Goal: Transaction & Acquisition: Purchase product/service

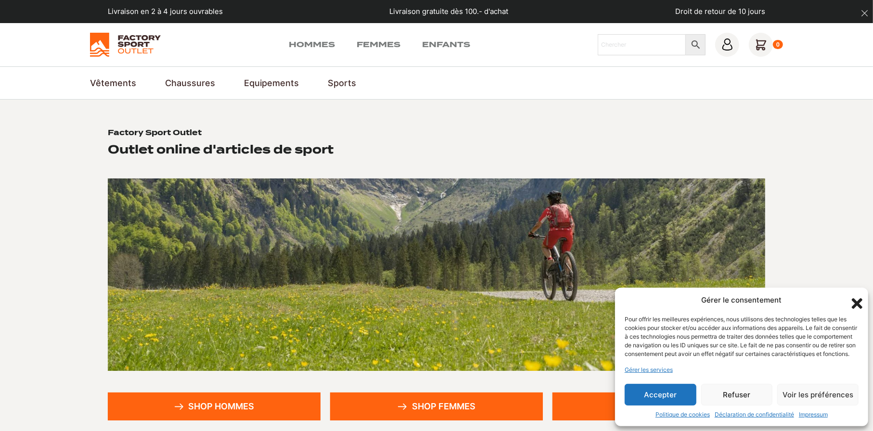
click at [127, 38] on img at bounding box center [125, 45] width 71 height 24
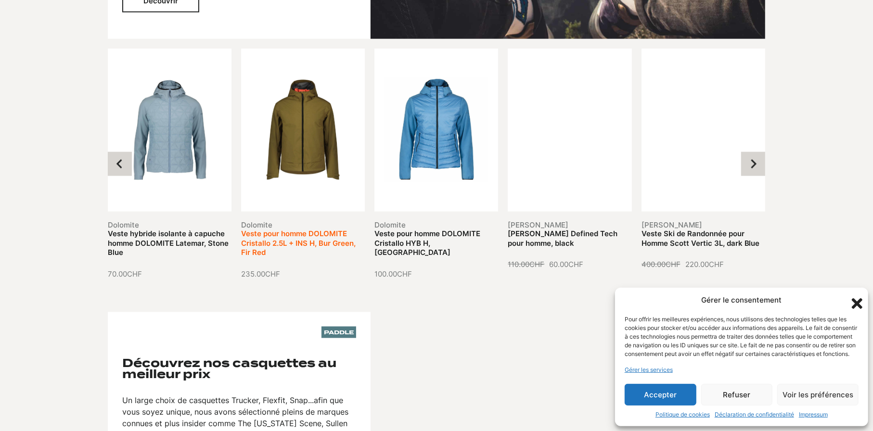
scroll to position [1155, 0]
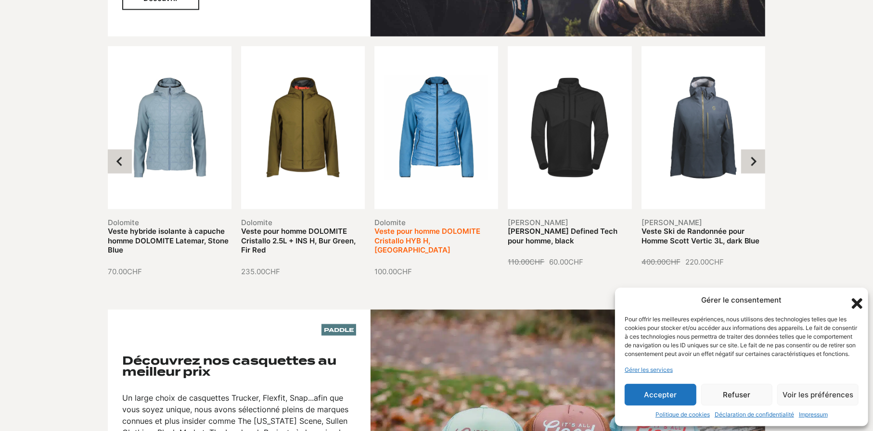
click at [421, 239] on link "Veste pour homme DOLOMITE Cristallo HYB H, [GEOGRAPHIC_DATA]" at bounding box center [427, 241] width 106 height 28
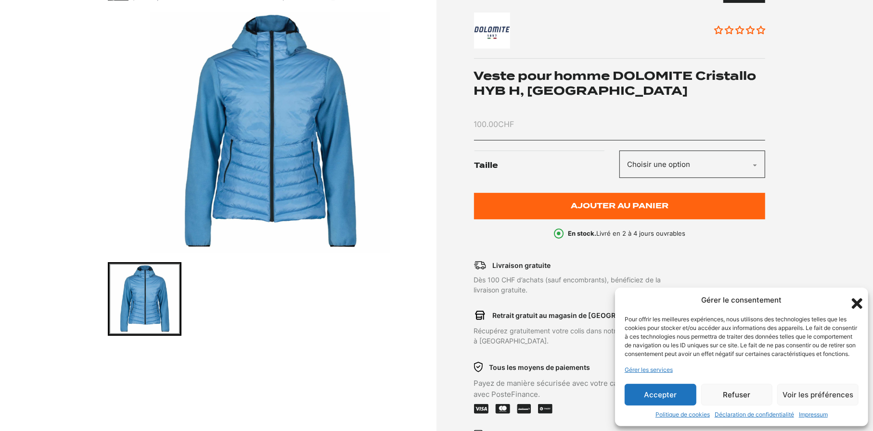
scroll to position [192, 0]
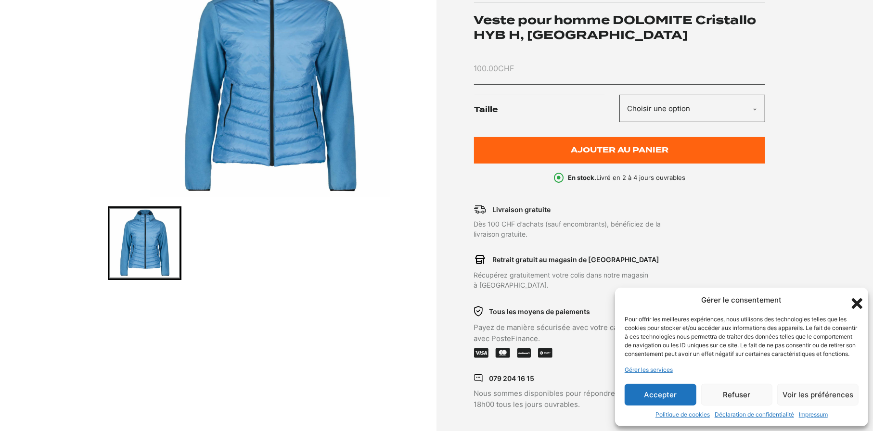
click at [637, 120] on select "Choisir une option L" at bounding box center [692, 108] width 146 height 27
click at [638, 119] on select "Choisir une option L" at bounding box center [692, 108] width 146 height 27
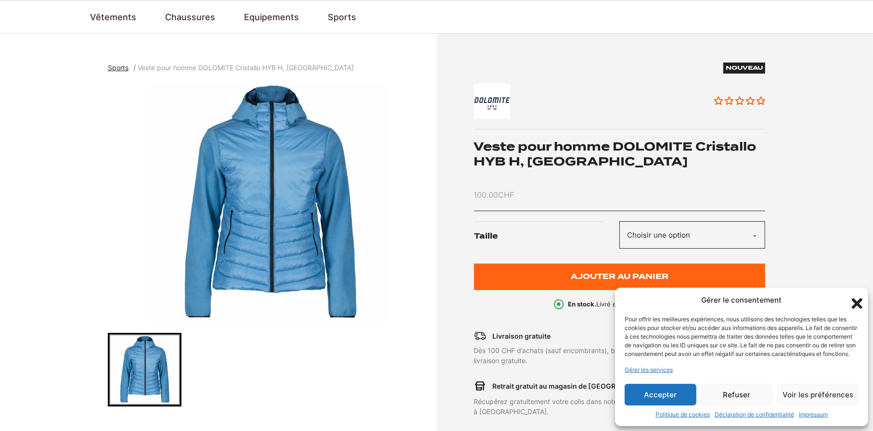
scroll to position [0, 0]
